Goal: Task Accomplishment & Management: Manage account settings

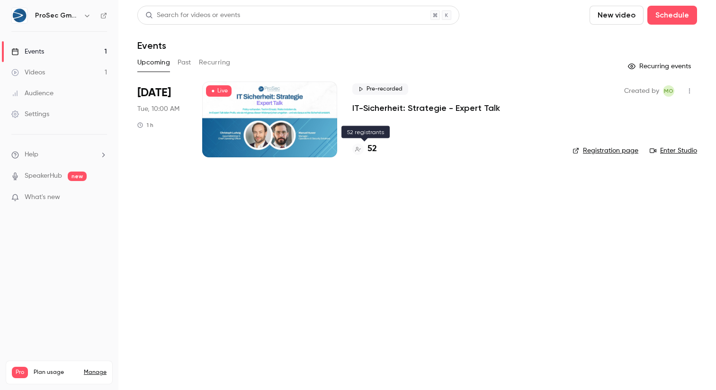
click at [370, 149] on h4 "52" at bounding box center [372, 149] width 9 height 13
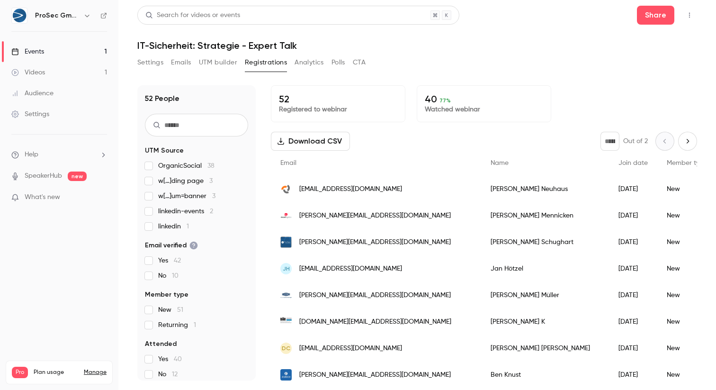
click at [308, 65] on button "Analytics" at bounding box center [309, 62] width 29 height 15
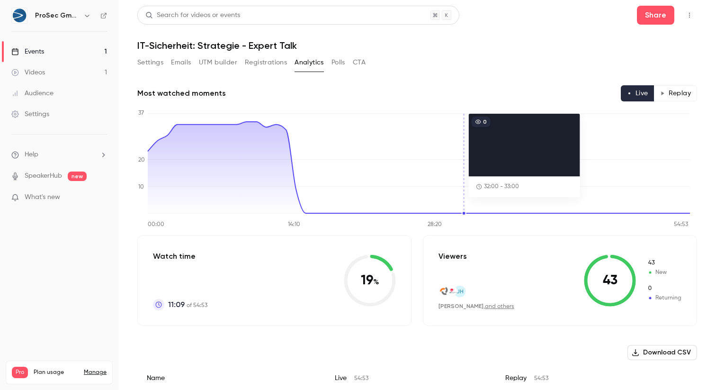
scroll to position [18, 0]
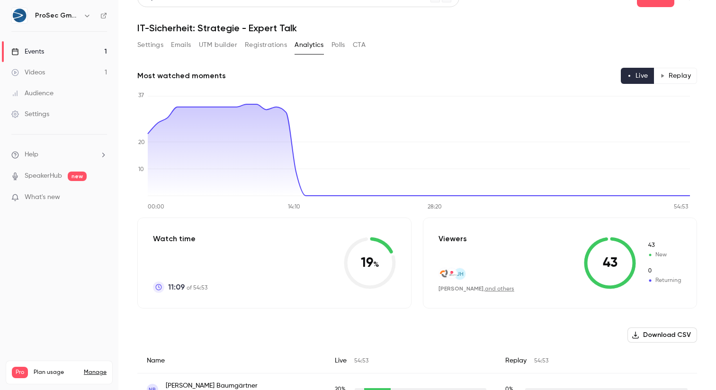
click at [603, 265] on icon at bounding box center [610, 263] width 52 height 52
click at [495, 290] on link "and others" at bounding box center [499, 289] width 29 height 6
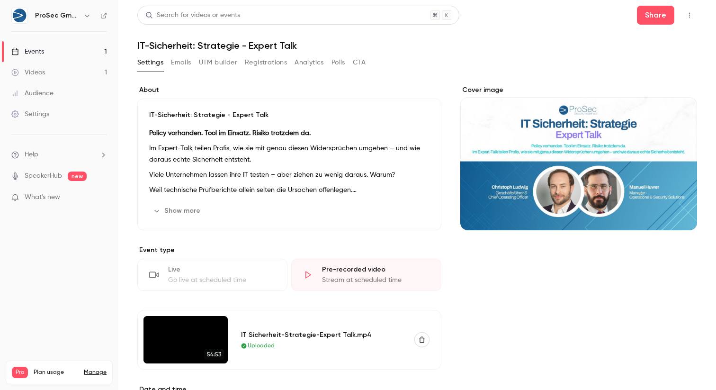
click at [318, 64] on button "Analytics" at bounding box center [309, 62] width 29 height 15
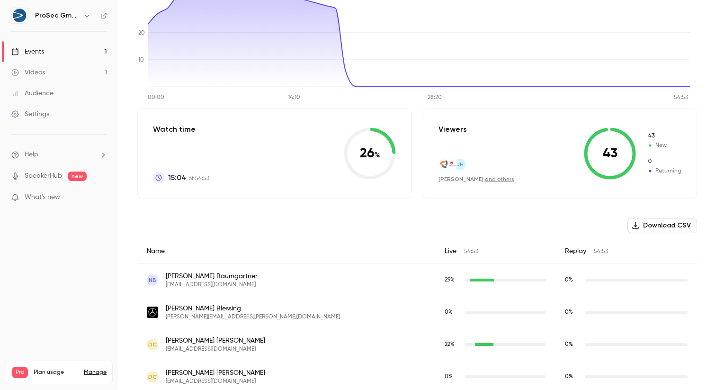
scroll to position [120, 0]
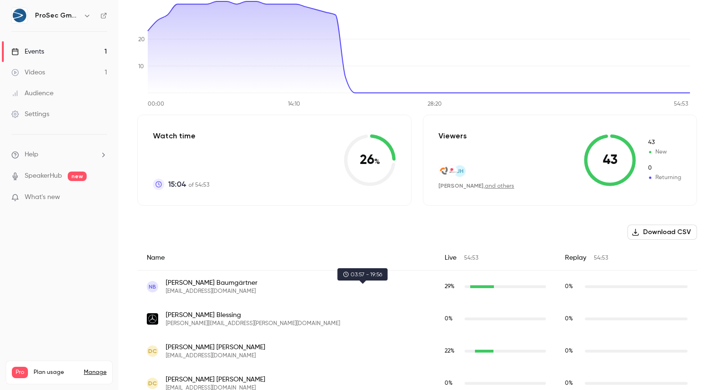
click at [470, 287] on div "nb@cysiko.de" at bounding box center [482, 286] width 24 height 3
click at [435, 278] on div "29 %" at bounding box center [495, 286] width 120 height 33
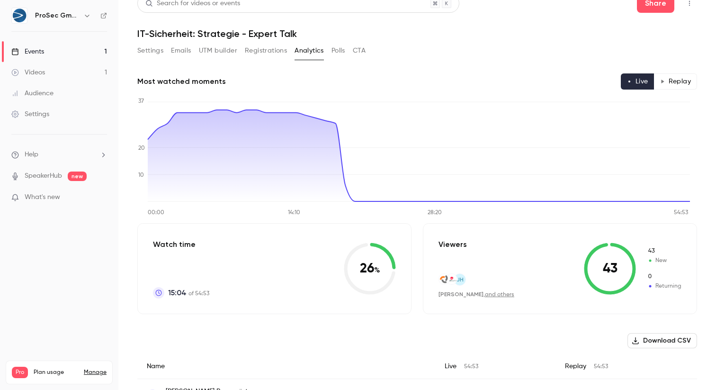
scroll to position [0, 0]
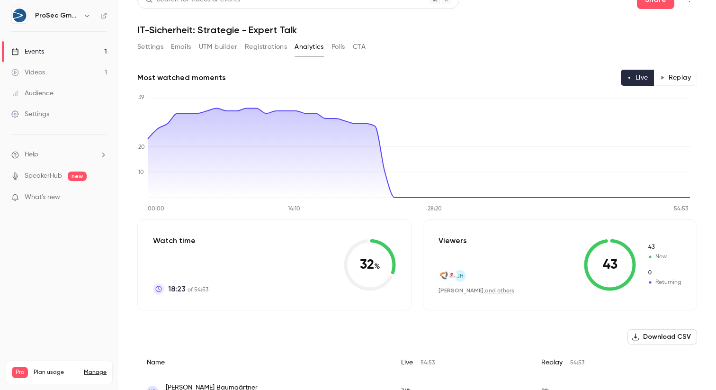
scroll to position [16, 0]
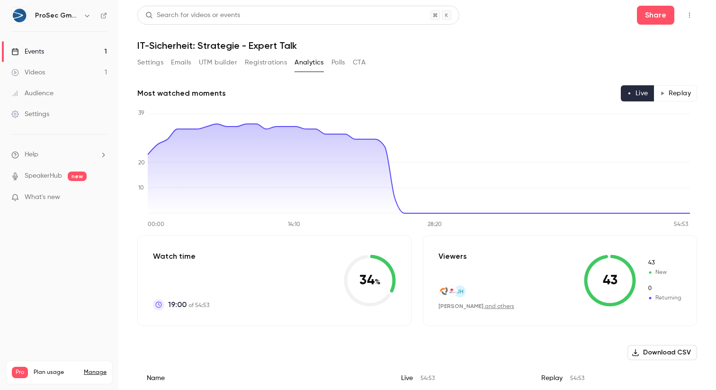
click at [155, 61] on button "Settings" at bounding box center [150, 62] width 26 height 15
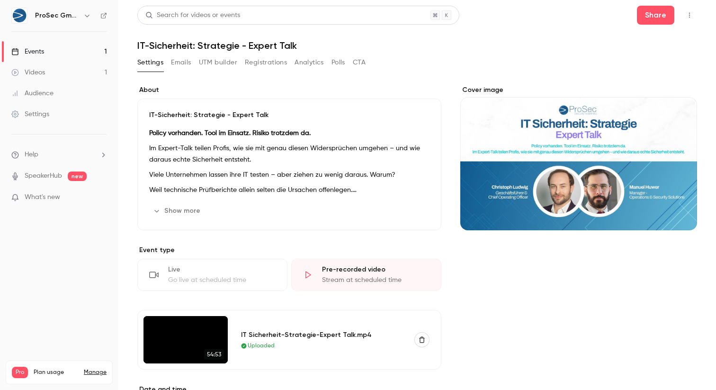
click at [269, 65] on button "Registrations" at bounding box center [266, 62] width 42 height 15
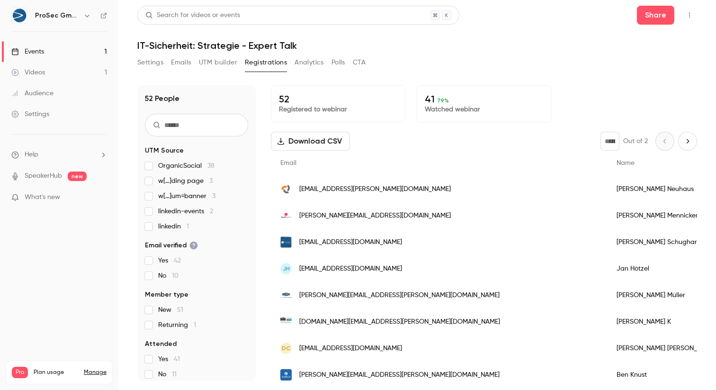
click at [297, 63] on button "Analytics" at bounding box center [309, 62] width 29 height 15
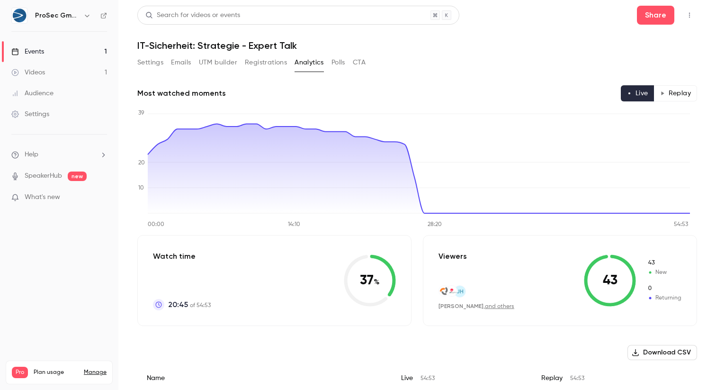
click at [273, 69] on button "Registrations" at bounding box center [266, 62] width 42 height 15
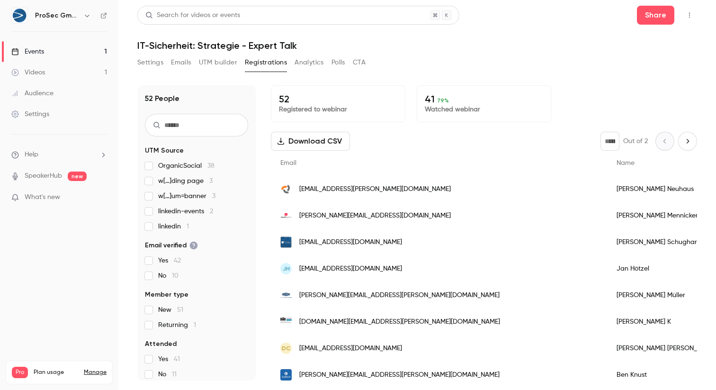
click at [314, 67] on button "Analytics" at bounding box center [309, 62] width 29 height 15
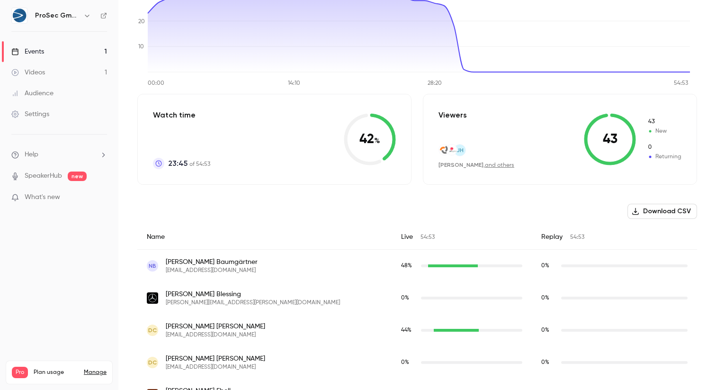
scroll to position [151, 0]
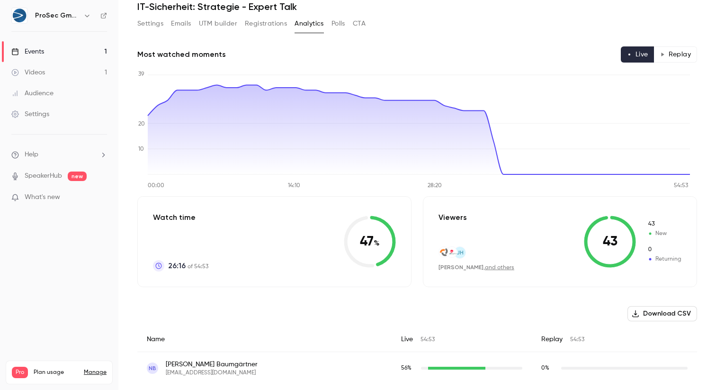
scroll to position [17, 0]
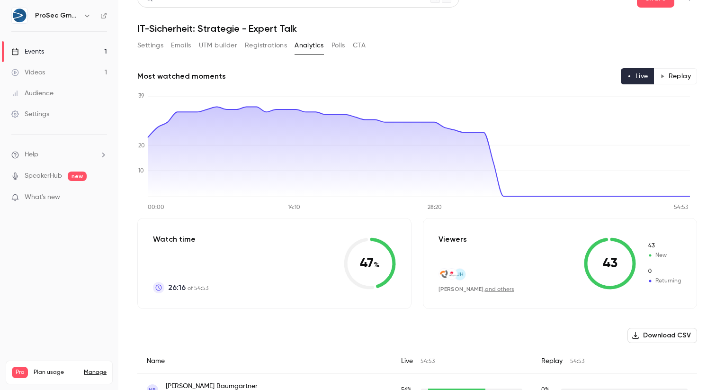
click at [266, 46] on button "Registrations" at bounding box center [266, 45] width 42 height 15
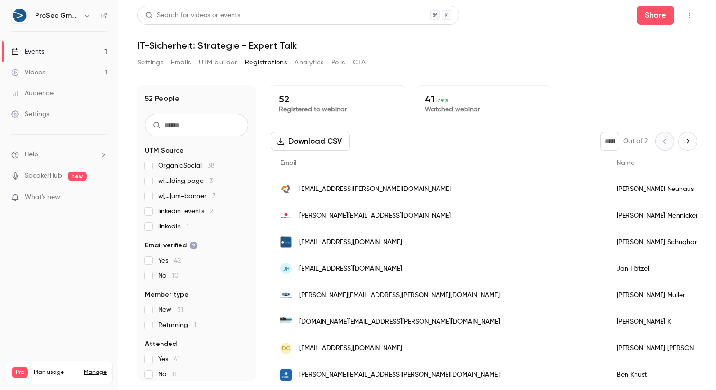
scroll to position [22, 0]
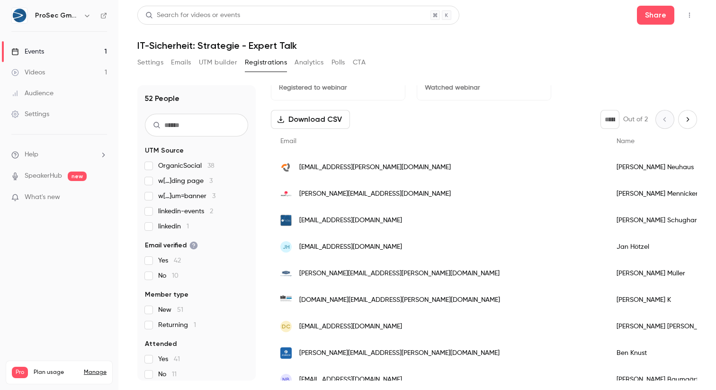
click at [309, 65] on button "Analytics" at bounding box center [309, 62] width 29 height 15
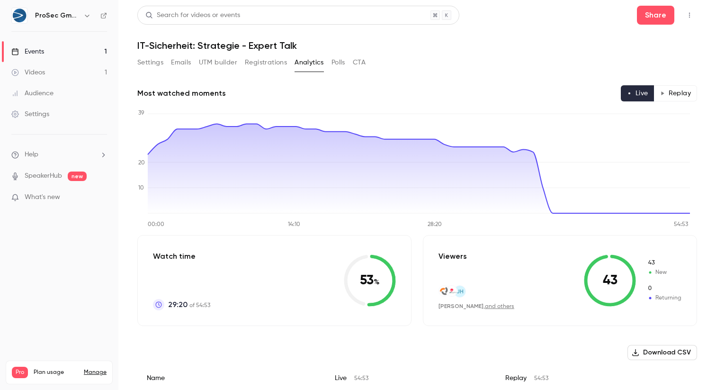
click at [285, 64] on button "Registrations" at bounding box center [266, 62] width 42 height 15
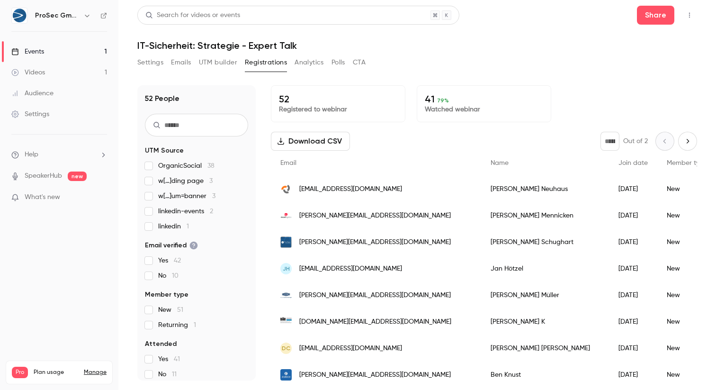
click at [341, 61] on button "Polls" at bounding box center [339, 62] width 14 height 15
click at [309, 63] on button "Analytics" at bounding box center [309, 62] width 29 height 15
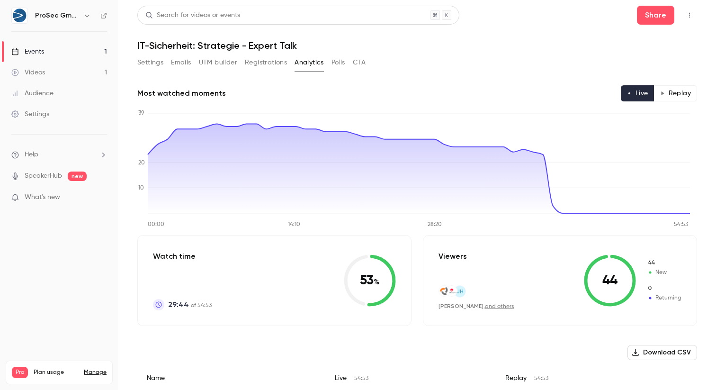
click at [266, 63] on button "Registrations" at bounding box center [266, 62] width 42 height 15
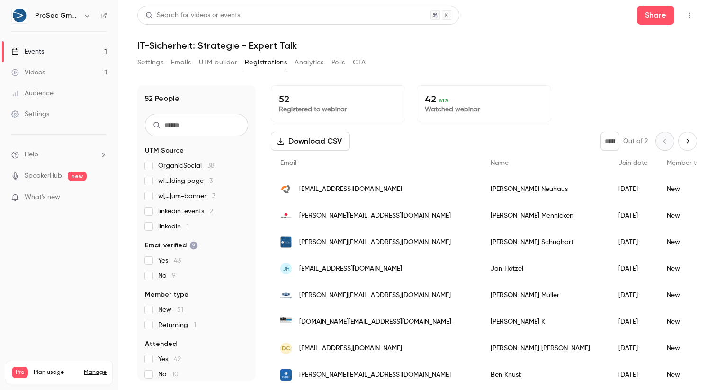
click at [204, 63] on button "UTM builder" at bounding box center [218, 62] width 38 height 15
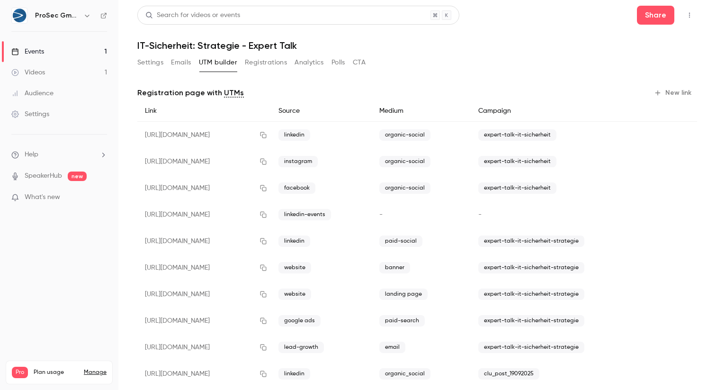
click at [273, 61] on button "Registrations" at bounding box center [266, 62] width 42 height 15
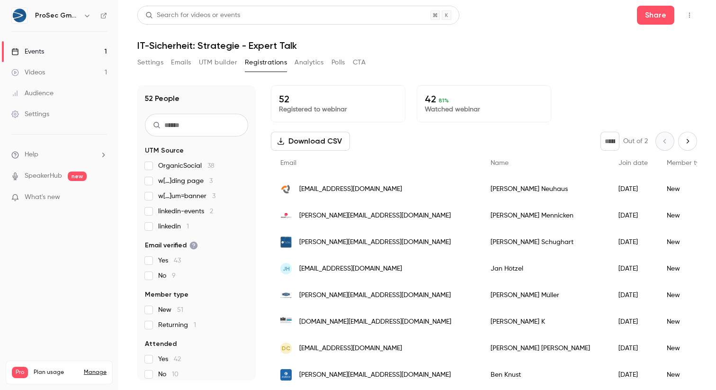
click at [302, 62] on button "Analytics" at bounding box center [309, 62] width 29 height 15
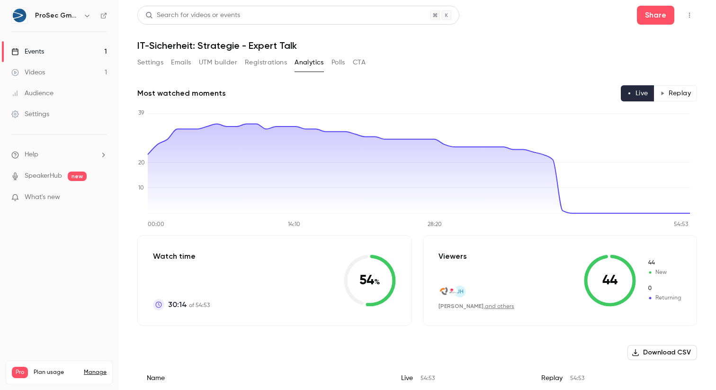
click at [184, 60] on button "Emails" at bounding box center [181, 62] width 20 height 15
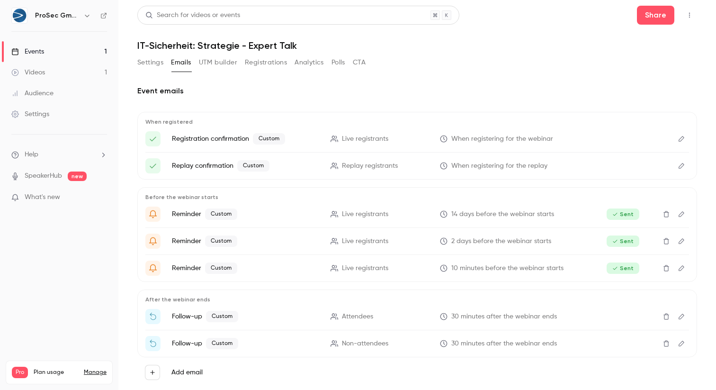
click at [147, 59] on button "Settings" at bounding box center [150, 62] width 26 height 15
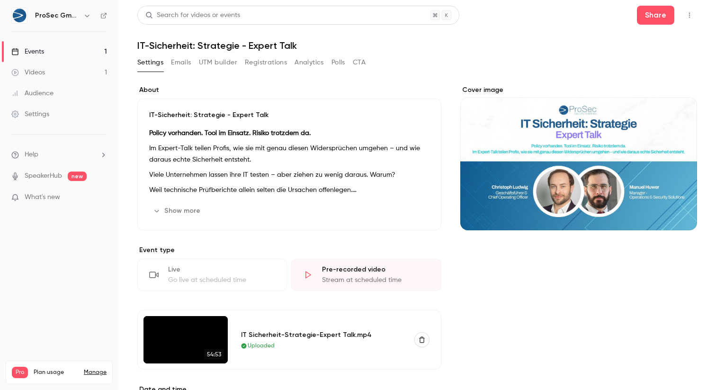
click at [210, 62] on button "UTM builder" at bounding box center [218, 62] width 38 height 15
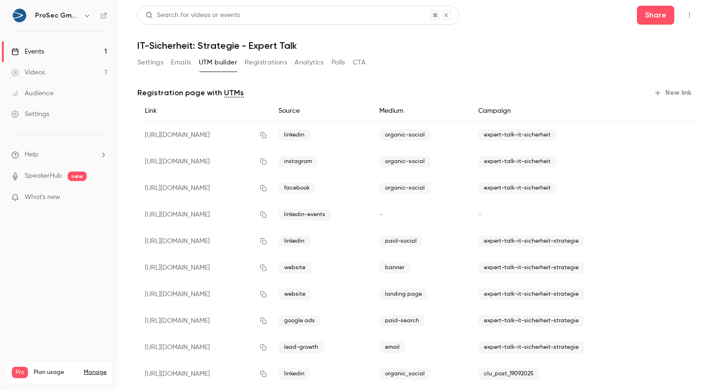
click at [258, 61] on button "Registrations" at bounding box center [266, 62] width 42 height 15
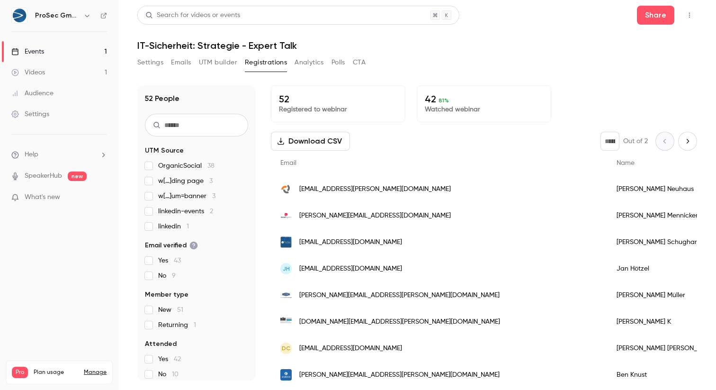
click at [309, 60] on button "Analytics" at bounding box center [309, 62] width 29 height 15
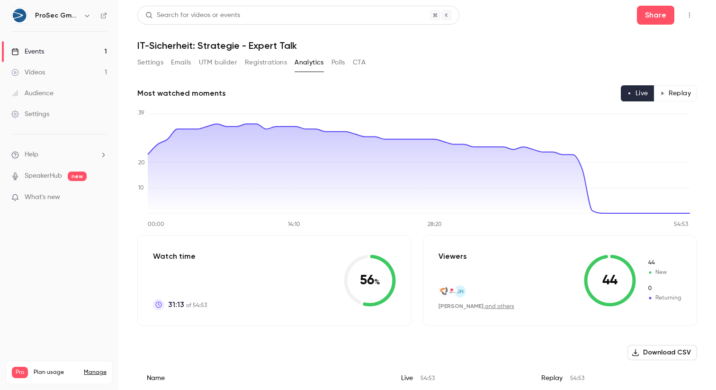
click at [272, 61] on button "Registrations" at bounding box center [266, 62] width 42 height 15
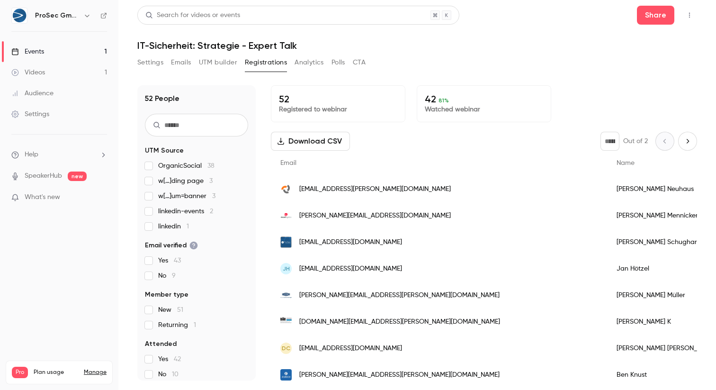
click at [309, 66] on button "Analytics" at bounding box center [309, 62] width 29 height 15
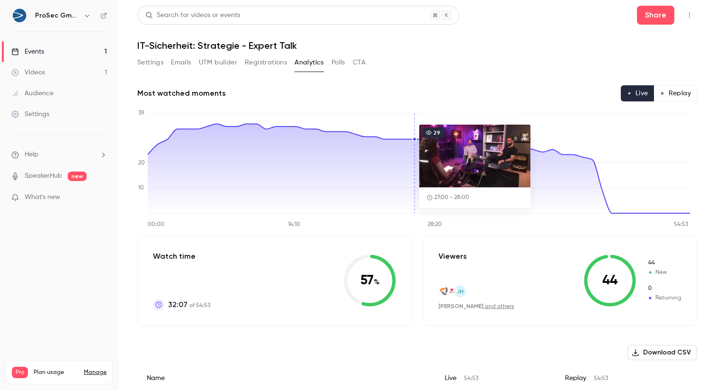
click at [336, 63] on button "Polls" at bounding box center [339, 62] width 14 height 15
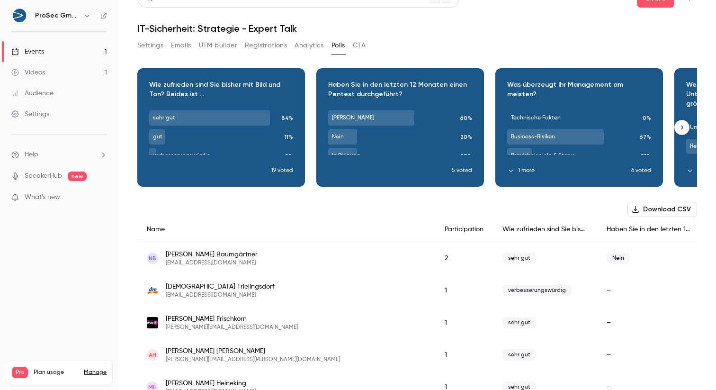
scroll to position [22, 0]
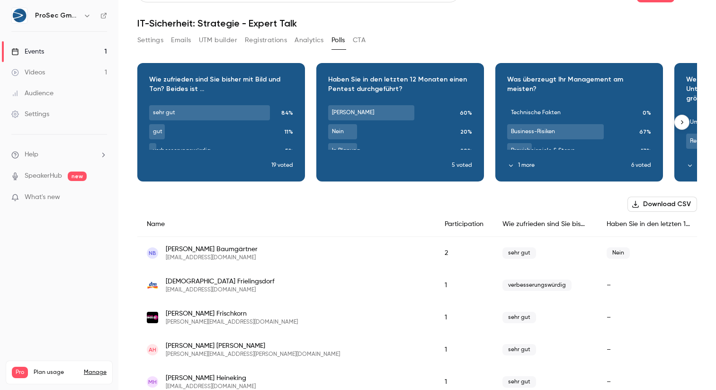
click at [239, 145] on div "Download image" at bounding box center [221, 121] width 167 height 117
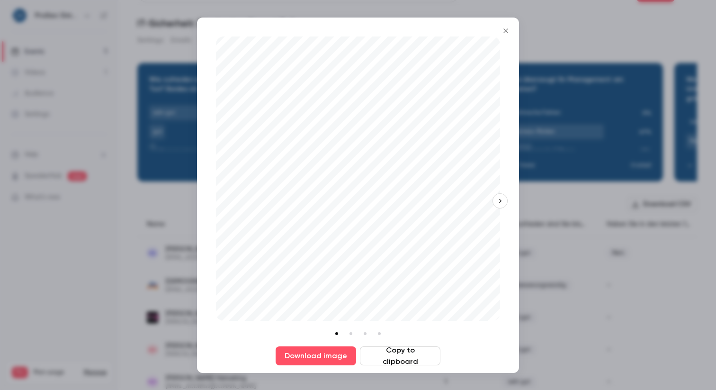
click at [506, 27] on icon "Close" at bounding box center [505, 31] width 11 height 8
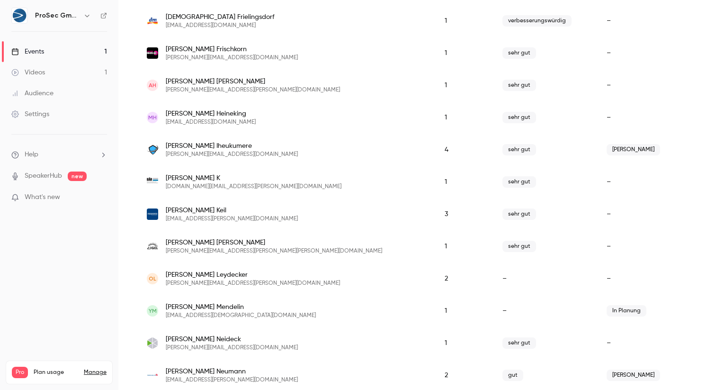
scroll to position [0, 0]
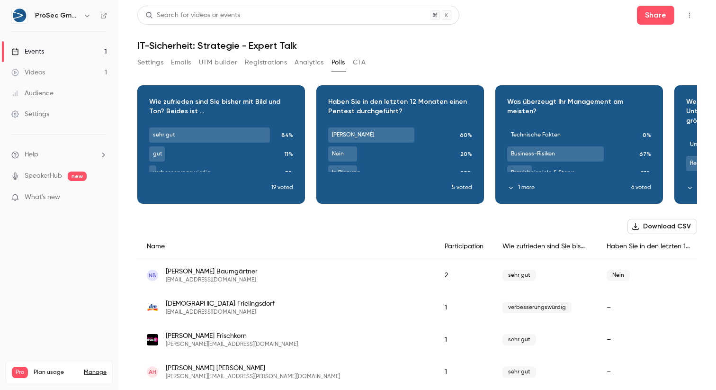
click at [312, 60] on button "Analytics" at bounding box center [309, 62] width 29 height 15
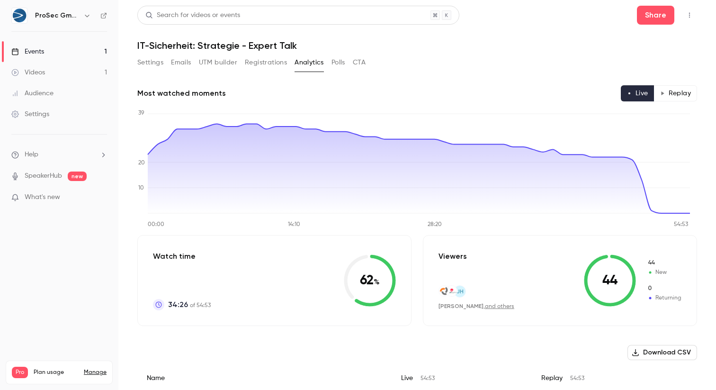
click at [263, 64] on button "Registrations" at bounding box center [266, 62] width 42 height 15
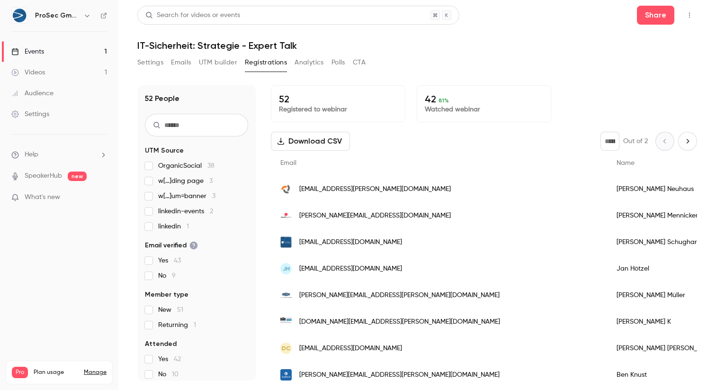
click at [308, 60] on button "Analytics" at bounding box center [309, 62] width 29 height 15
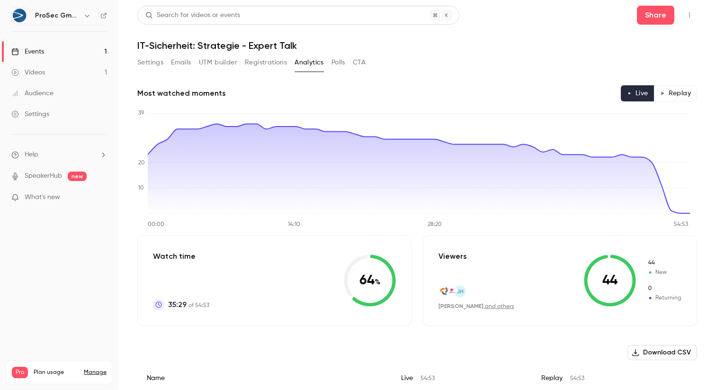
click at [338, 66] on button "Polls" at bounding box center [339, 62] width 14 height 15
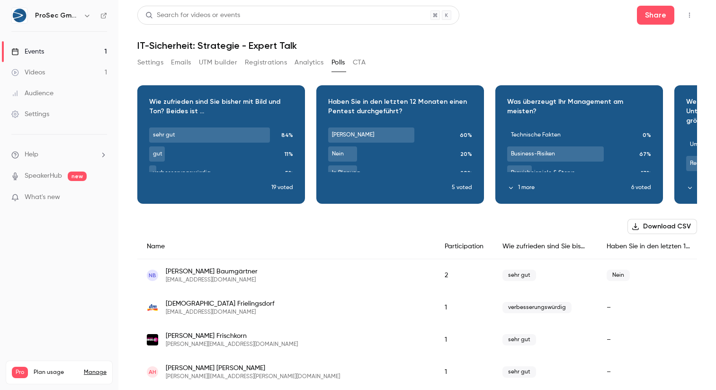
click at [251, 61] on button "Registrations" at bounding box center [266, 62] width 42 height 15
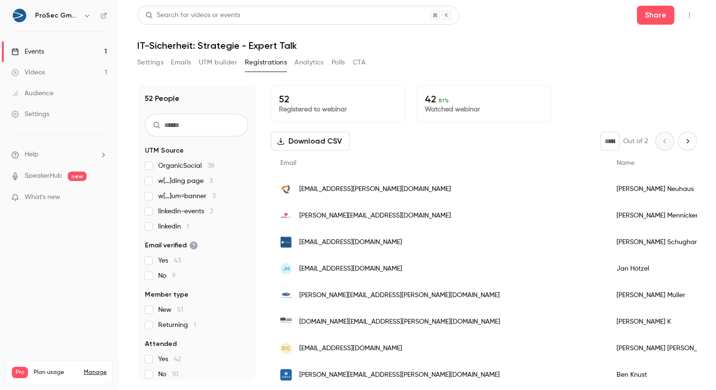
click at [220, 60] on button "UTM builder" at bounding box center [218, 62] width 38 height 15
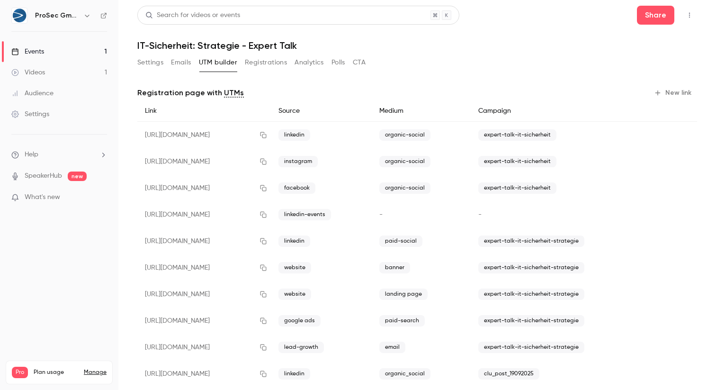
click at [256, 61] on button "Registrations" at bounding box center [266, 62] width 42 height 15
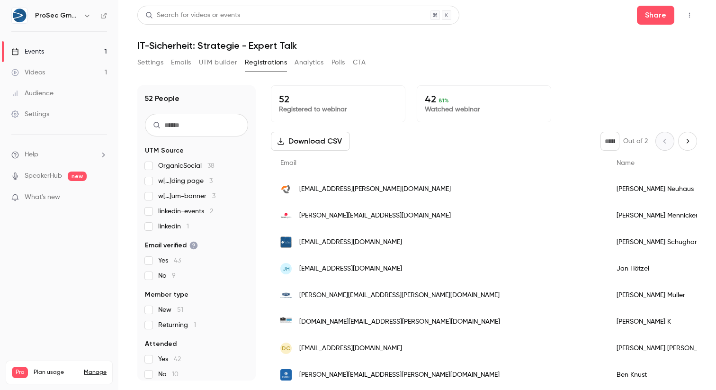
click at [301, 63] on button "Analytics" at bounding box center [309, 62] width 29 height 15
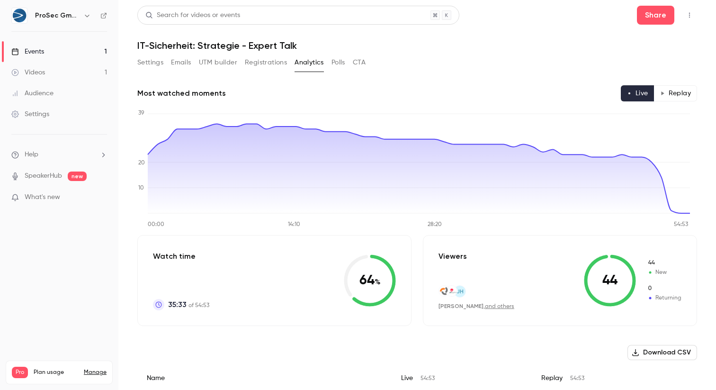
click at [276, 67] on button "Registrations" at bounding box center [266, 62] width 42 height 15
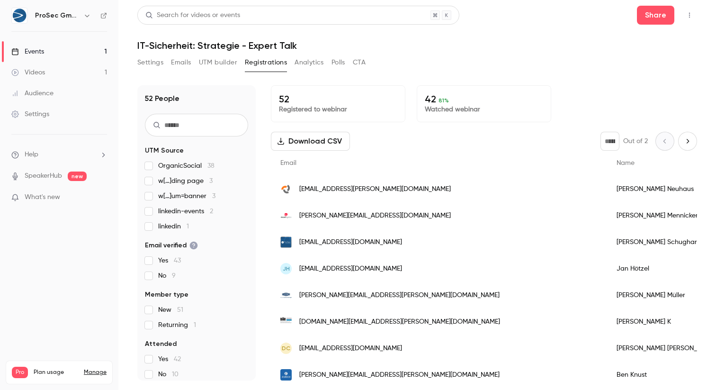
click at [304, 61] on button "Analytics" at bounding box center [309, 62] width 29 height 15
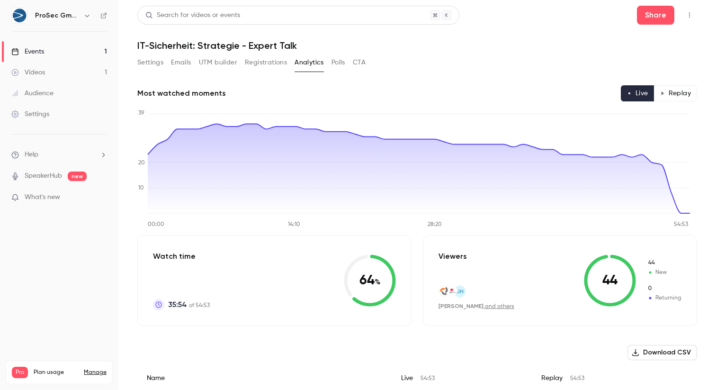
click at [264, 63] on button "Registrations" at bounding box center [266, 62] width 42 height 15
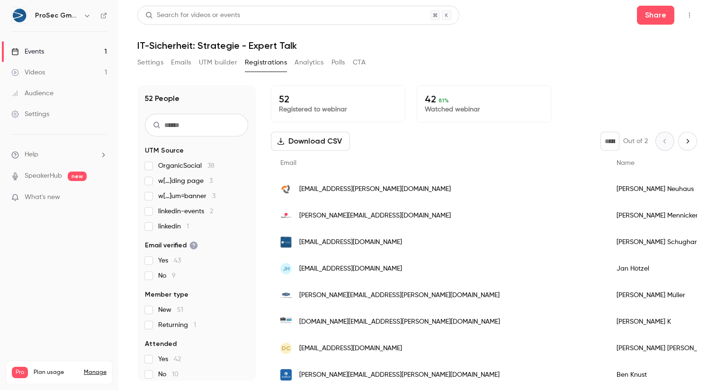
click at [300, 64] on button "Analytics" at bounding box center [309, 62] width 29 height 15
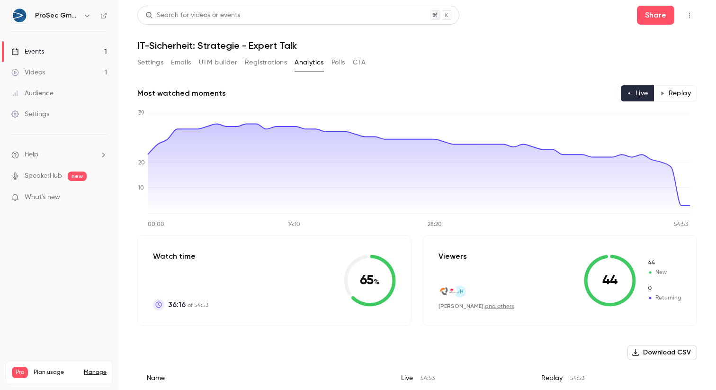
click at [270, 61] on button "Registrations" at bounding box center [266, 62] width 42 height 15
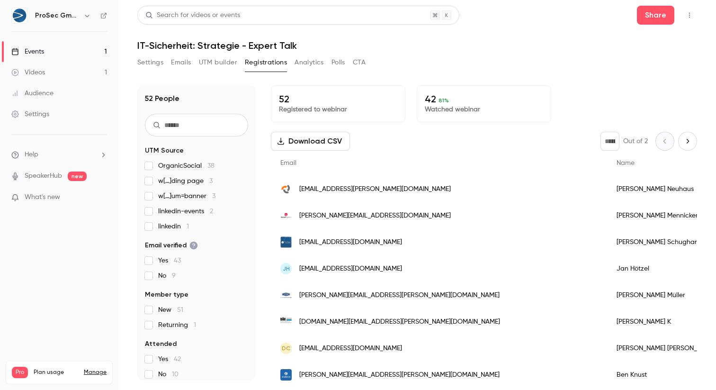
click at [310, 61] on button "Analytics" at bounding box center [309, 62] width 29 height 15
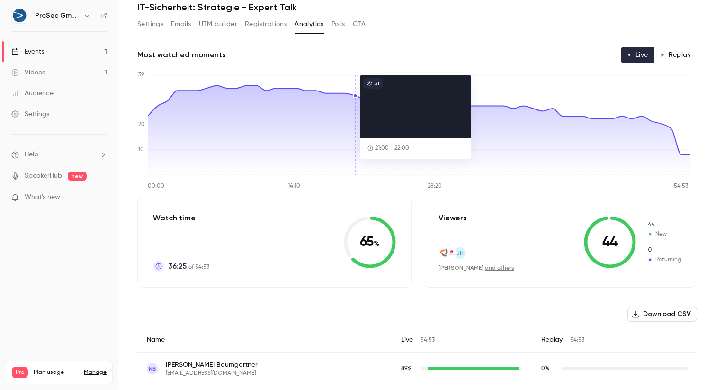
scroll to position [44, 0]
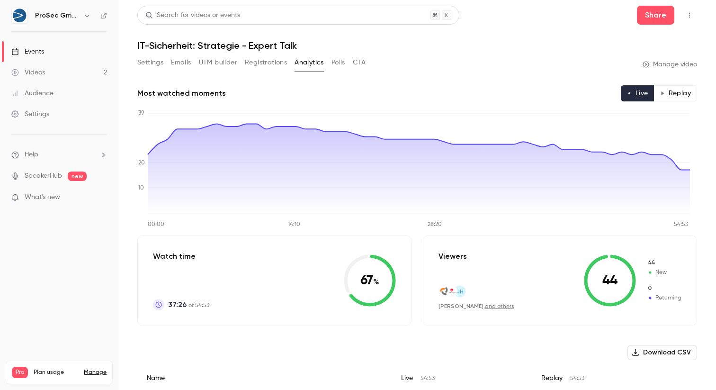
click at [341, 63] on button "Polls" at bounding box center [339, 62] width 14 height 15
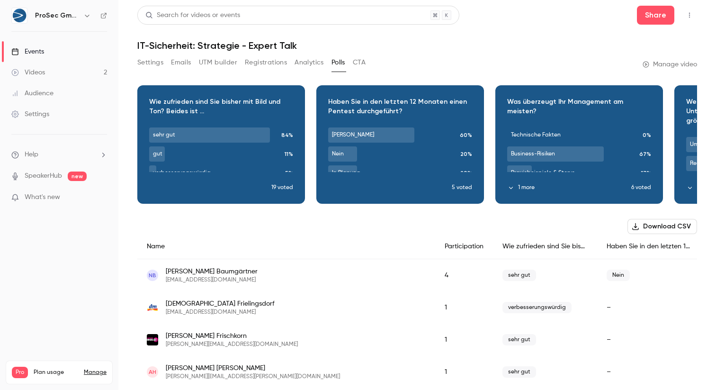
click at [299, 63] on button "Analytics" at bounding box center [309, 62] width 29 height 15
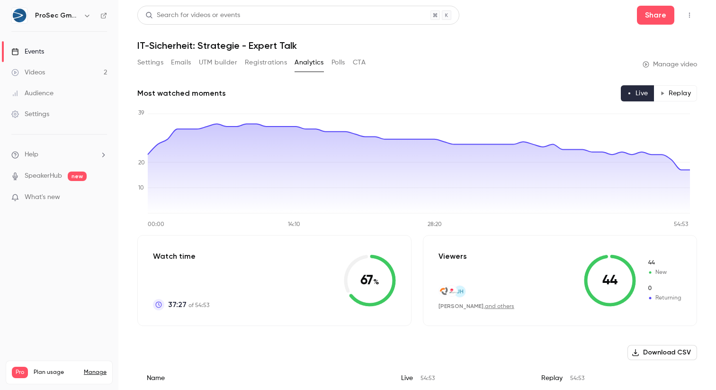
click at [271, 63] on button "Registrations" at bounding box center [266, 62] width 42 height 15
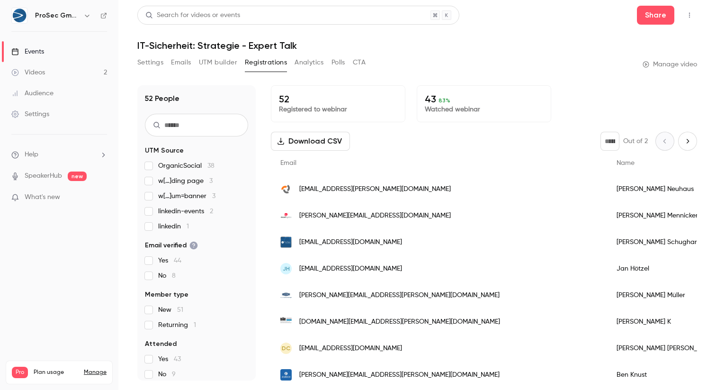
click at [312, 61] on button "Analytics" at bounding box center [309, 62] width 29 height 15
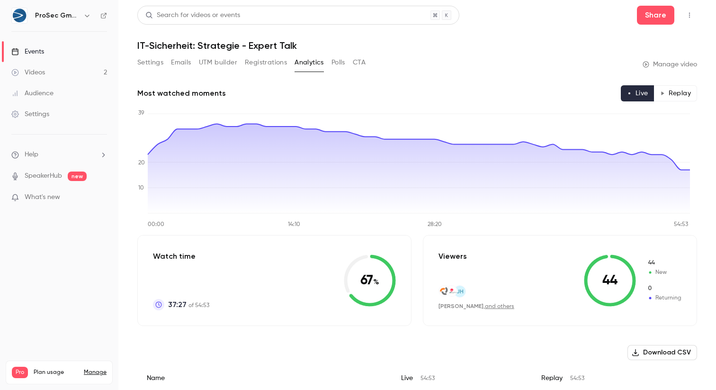
click at [344, 63] on button "Polls" at bounding box center [339, 62] width 14 height 15
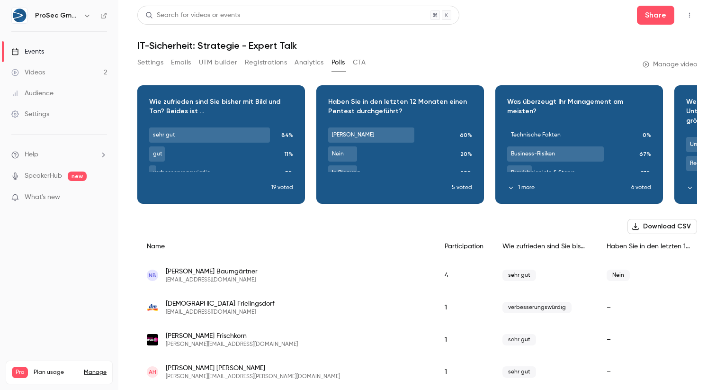
click at [363, 65] on button "CTA" at bounding box center [359, 62] width 13 height 15
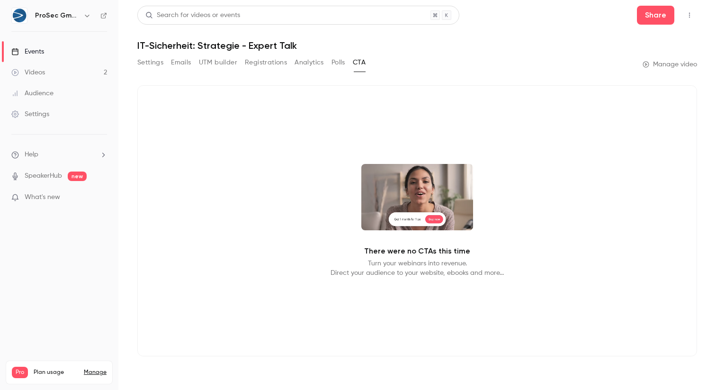
click at [341, 65] on button "Polls" at bounding box center [339, 62] width 14 height 15
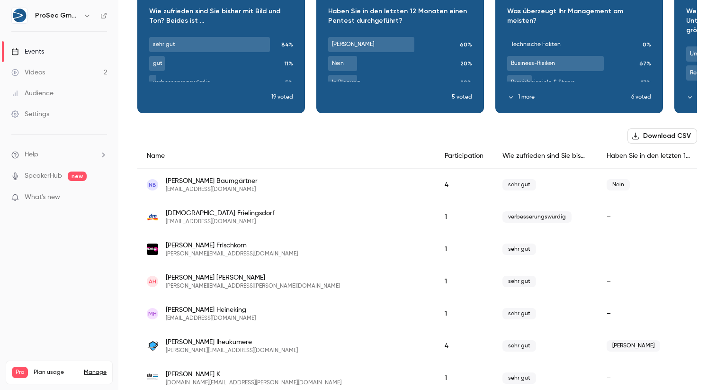
scroll to position [92, 0]
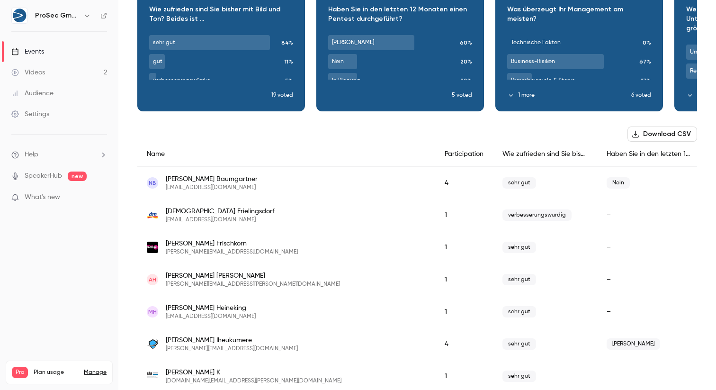
click at [435, 182] on div "4" at bounding box center [464, 183] width 58 height 33
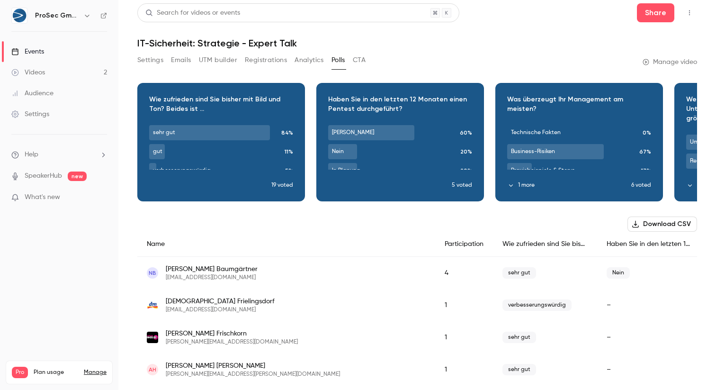
scroll to position [0, 0]
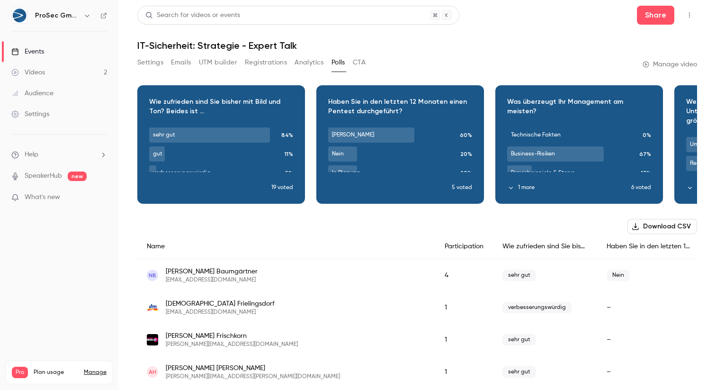
click at [300, 61] on button "Analytics" at bounding box center [309, 62] width 29 height 15
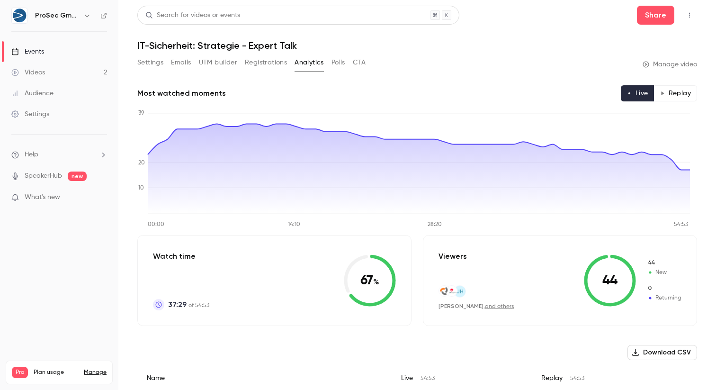
click at [337, 63] on button "Polls" at bounding box center [339, 62] width 14 height 15
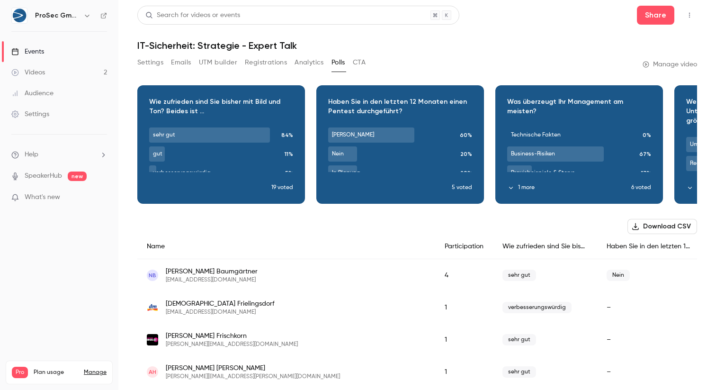
click at [182, 66] on button "Emails" at bounding box center [181, 62] width 20 height 15
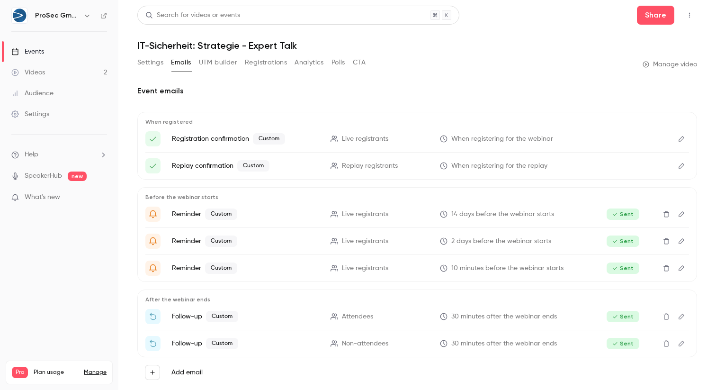
scroll to position [22, 0]
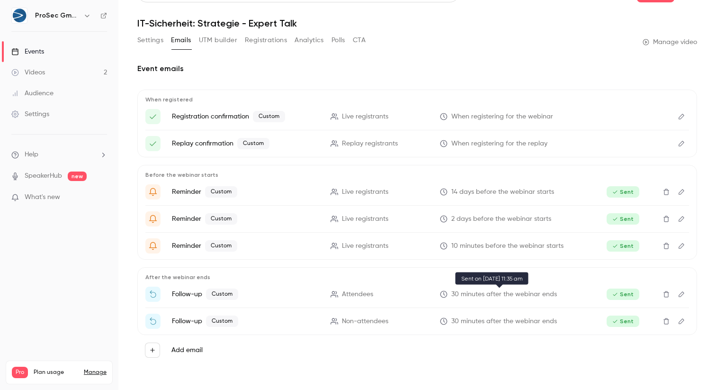
click at [507, 293] on span "30 minutes after the webinar ends" at bounding box center [504, 294] width 106 height 10
click at [222, 294] on span "Custom" at bounding box center [222, 293] width 32 height 11
click at [187, 319] on p "Follow-up Custom" at bounding box center [245, 320] width 147 height 11
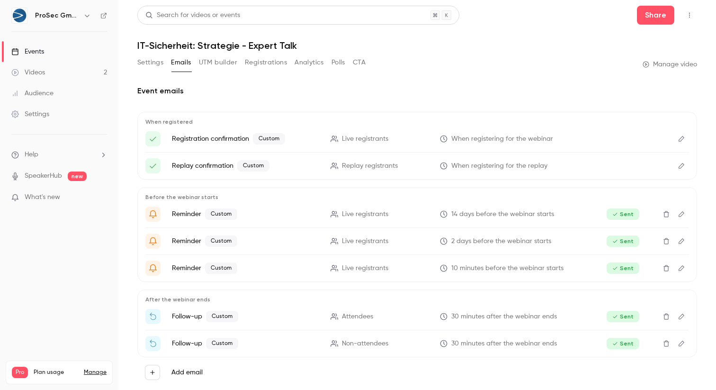
click at [213, 63] on button "UTM builder" at bounding box center [218, 62] width 38 height 15
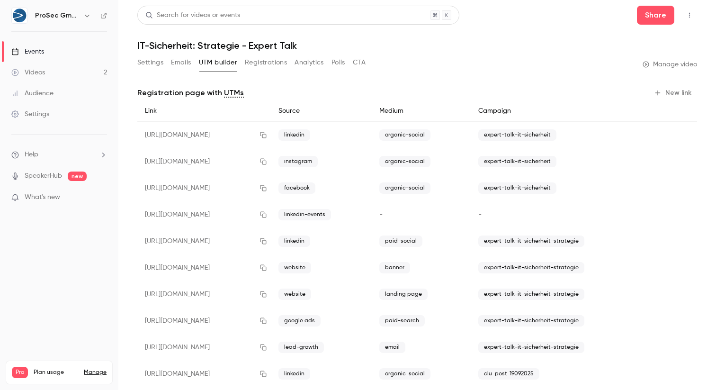
click at [257, 62] on button "Registrations" at bounding box center [266, 62] width 42 height 15
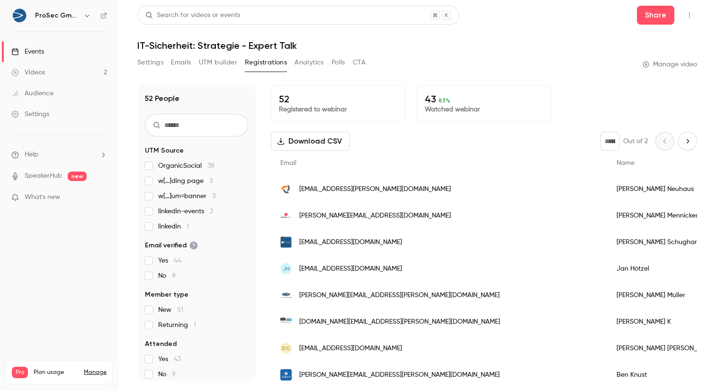
click at [306, 63] on button "Analytics" at bounding box center [309, 62] width 29 height 15
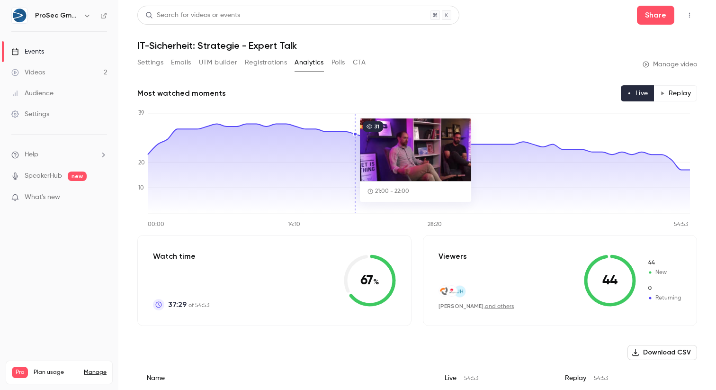
click at [277, 63] on button "Registrations" at bounding box center [266, 62] width 42 height 15
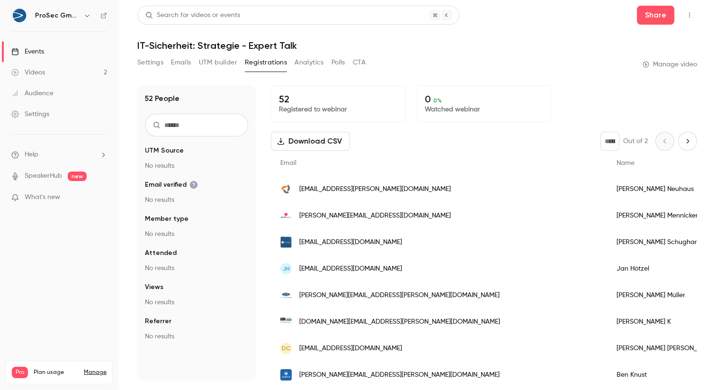
click at [334, 63] on button "Polls" at bounding box center [339, 62] width 14 height 15
